Goal: Find specific page/section: Find specific page/section

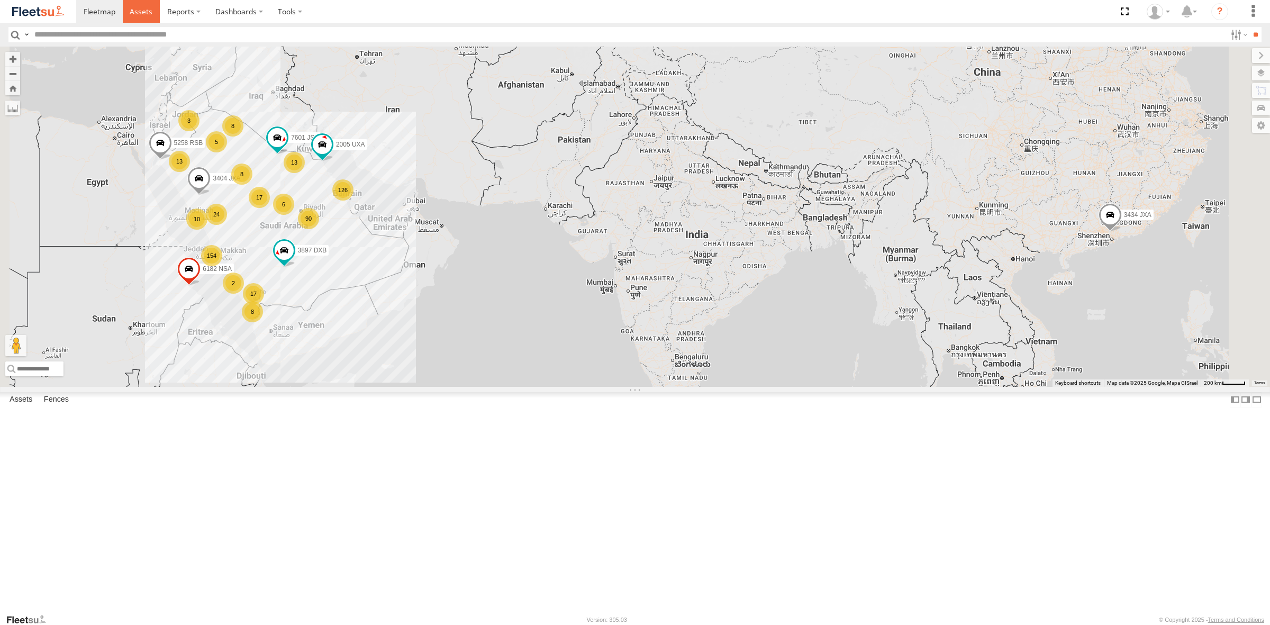
click at [154, 14] on link at bounding box center [142, 11] width 38 height 23
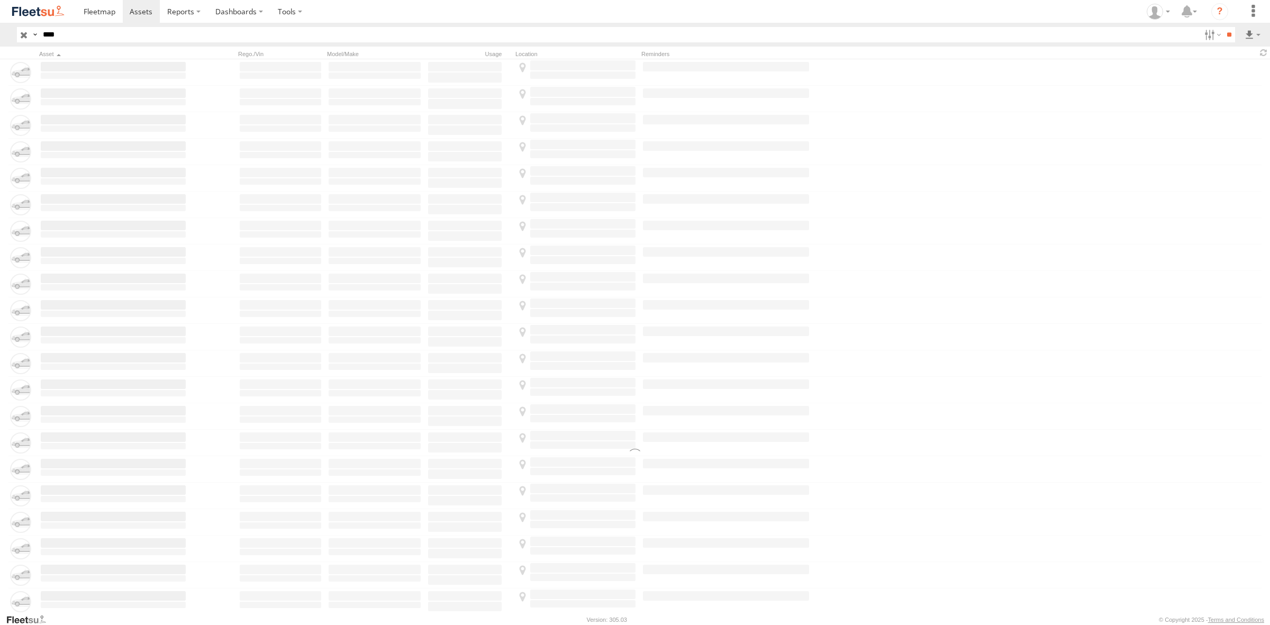
type input "****"
click at [1223, 27] on input "**" at bounding box center [1229, 34] width 12 height 15
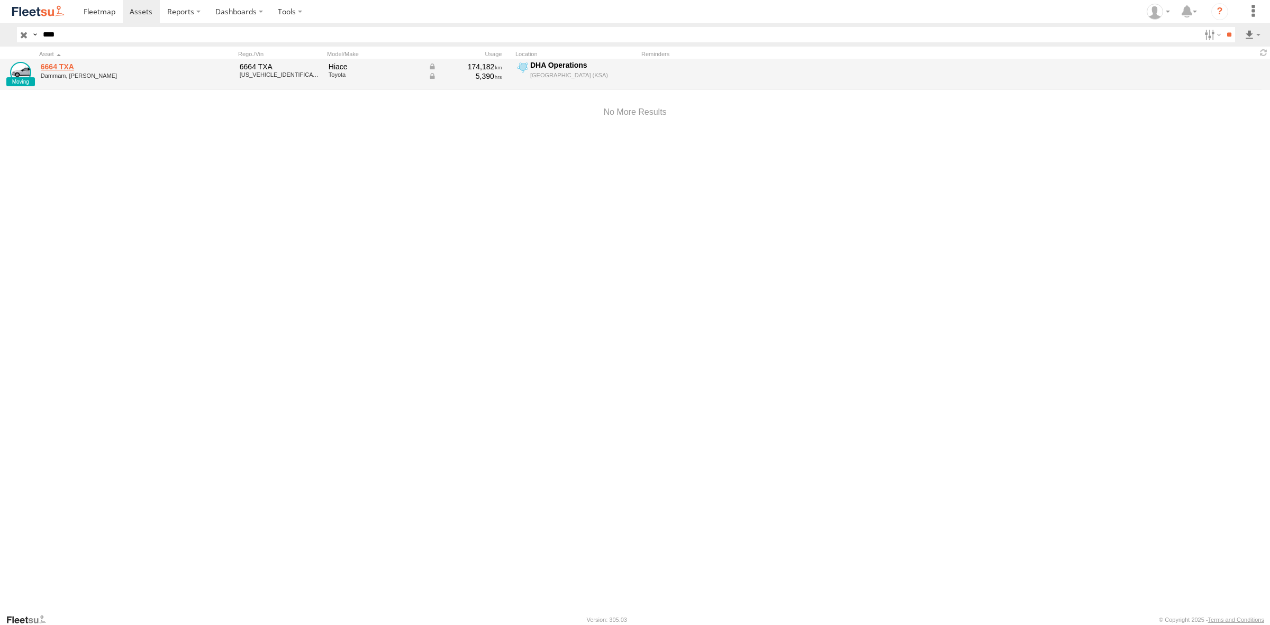
click at [58, 65] on link "6664 TXA" at bounding box center [113, 67] width 145 height 10
